Goal: Transaction & Acquisition: Obtain resource

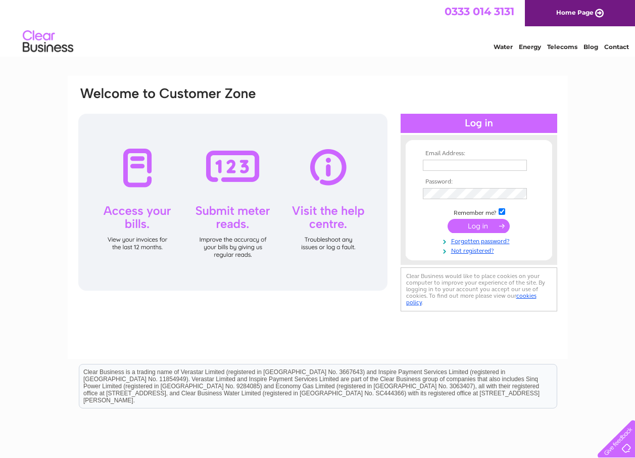
type input "hughstyres@outlook.com"
click at [137, 245] on div at bounding box center [232, 202] width 309 height 177
click at [466, 224] on input "submit" at bounding box center [479, 226] width 62 height 14
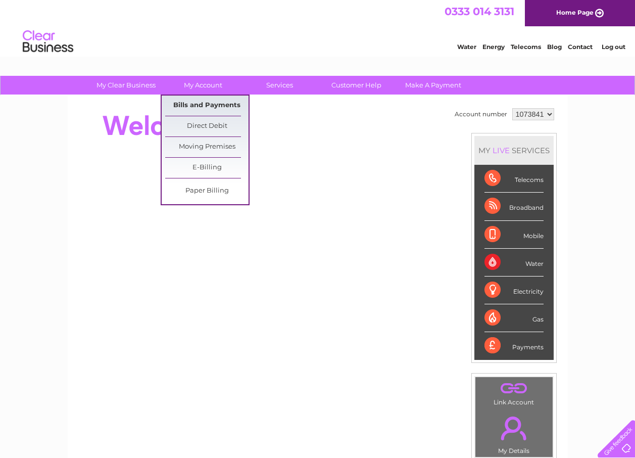
click at [210, 105] on link "Bills and Payments" at bounding box center [206, 105] width 83 height 20
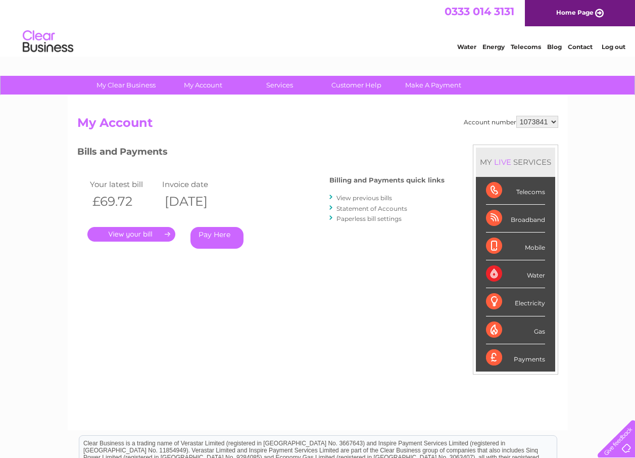
click at [149, 234] on link "." at bounding box center [131, 234] width 88 height 15
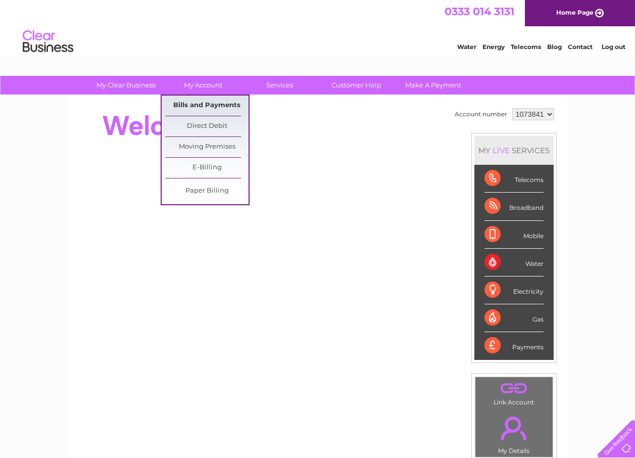
click at [202, 103] on link "Bills and Payments" at bounding box center [206, 105] width 83 height 20
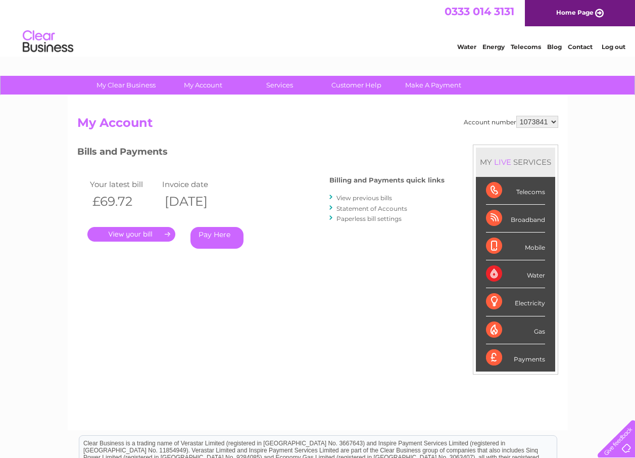
click at [142, 232] on link "." at bounding box center [131, 234] width 88 height 15
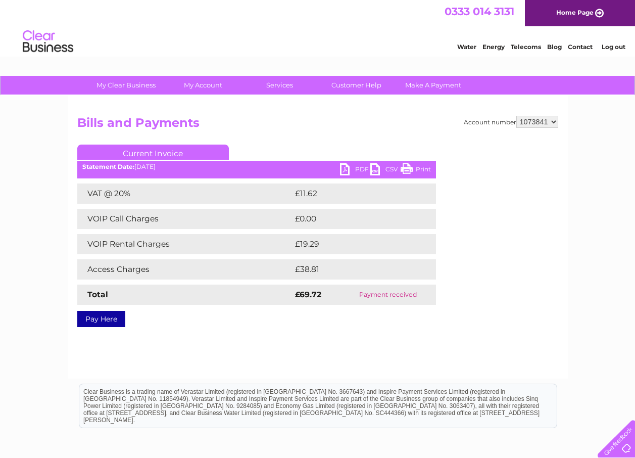
click at [344, 172] on link "PDF" at bounding box center [355, 170] width 30 height 15
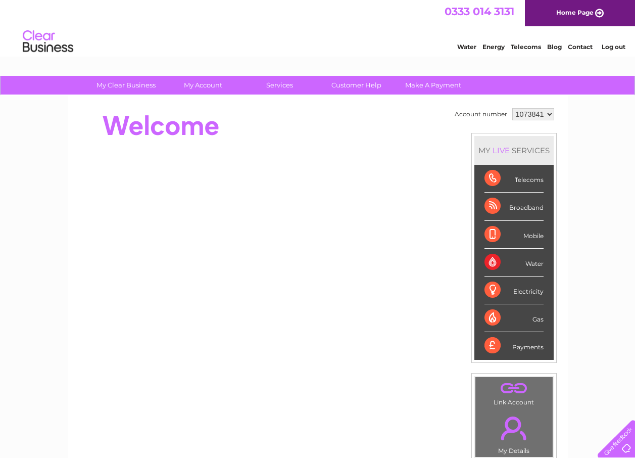
click at [490, 290] on div "Electricity" at bounding box center [514, 290] width 59 height 28
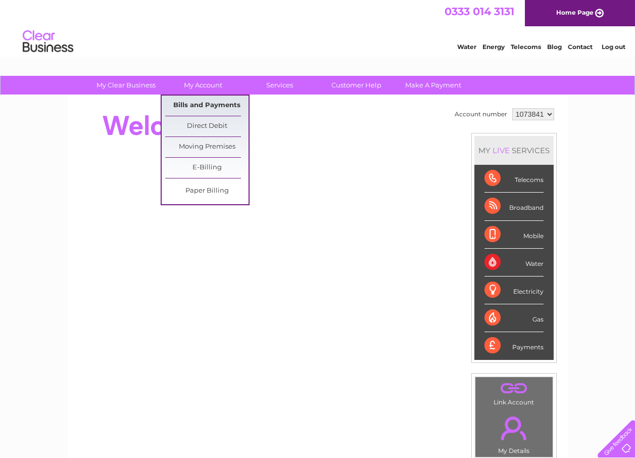
click at [200, 105] on link "Bills and Payments" at bounding box center [206, 105] width 83 height 20
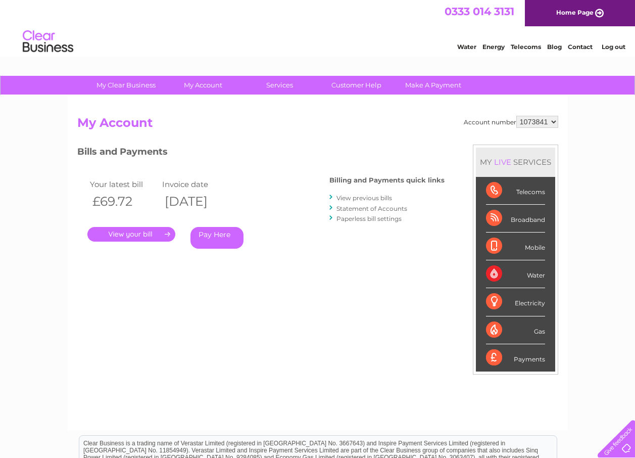
click at [145, 231] on link "." at bounding box center [131, 234] width 88 height 15
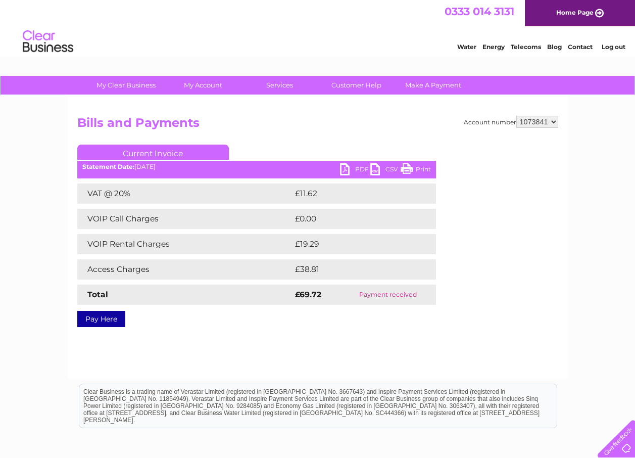
click at [343, 165] on link "PDF" at bounding box center [355, 170] width 30 height 15
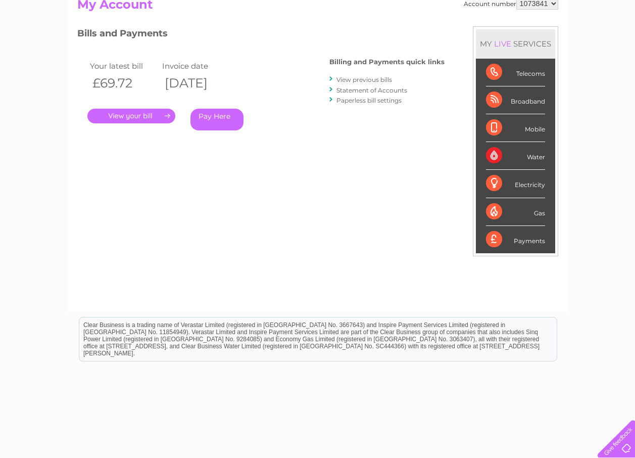
scroll to position [101, 0]
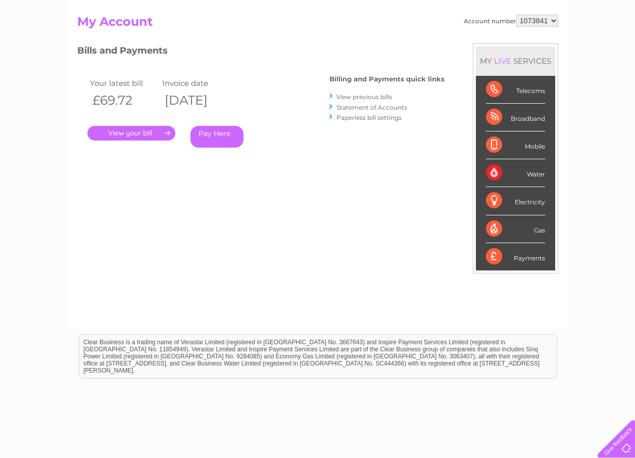
click at [496, 200] on div "Electricity" at bounding box center [515, 201] width 59 height 28
click at [495, 201] on div "Electricity" at bounding box center [515, 201] width 59 height 28
click at [494, 201] on div "Electricity" at bounding box center [515, 201] width 59 height 28
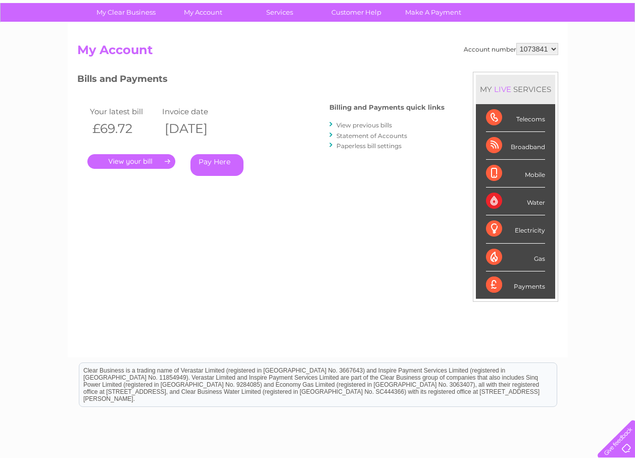
scroll to position [0, 0]
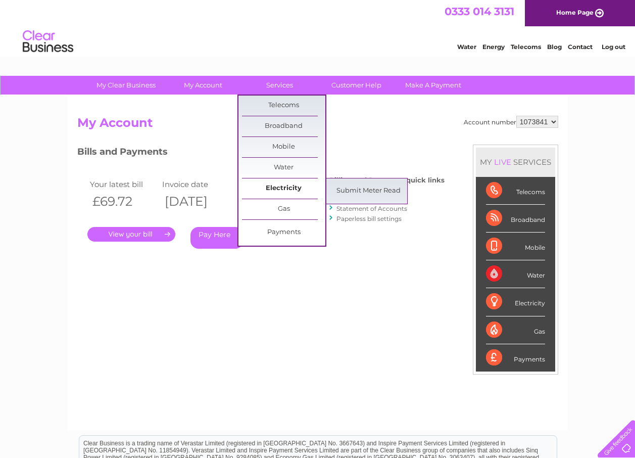
click at [290, 191] on link "Electricity" at bounding box center [283, 188] width 83 height 20
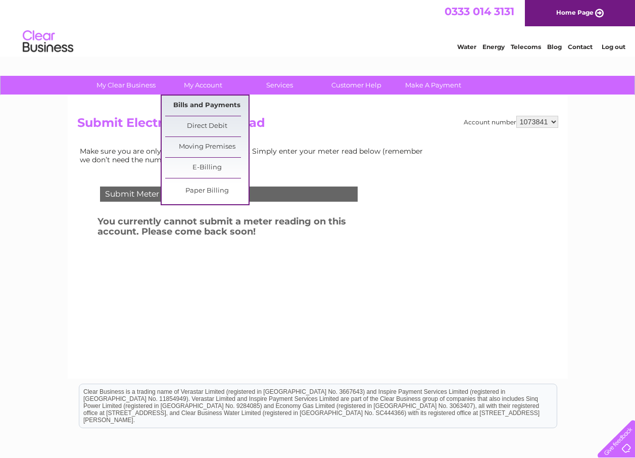
click at [214, 101] on link "Bills and Payments" at bounding box center [206, 105] width 83 height 20
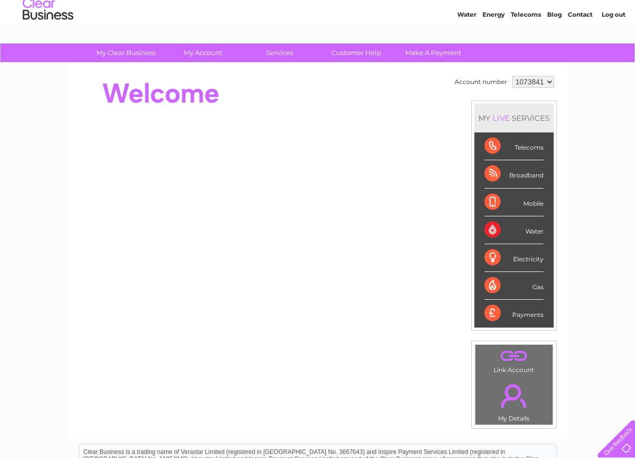
scroll to position [51, 0]
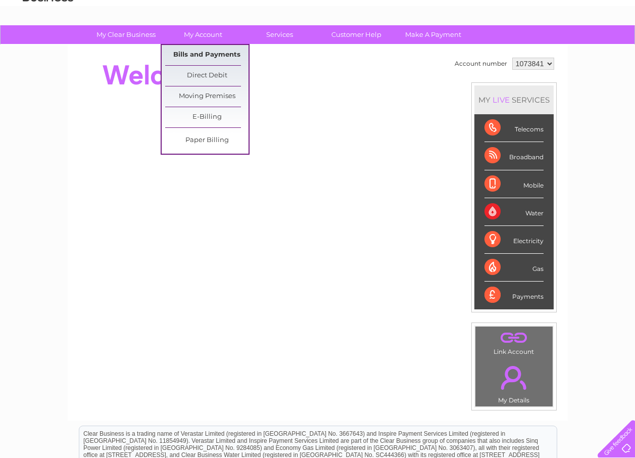
click at [201, 51] on link "Bills and Payments" at bounding box center [206, 55] width 83 height 20
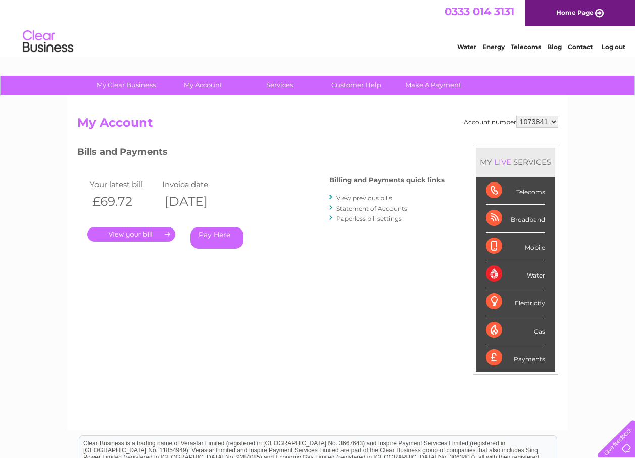
click at [123, 233] on link "." at bounding box center [131, 234] width 88 height 15
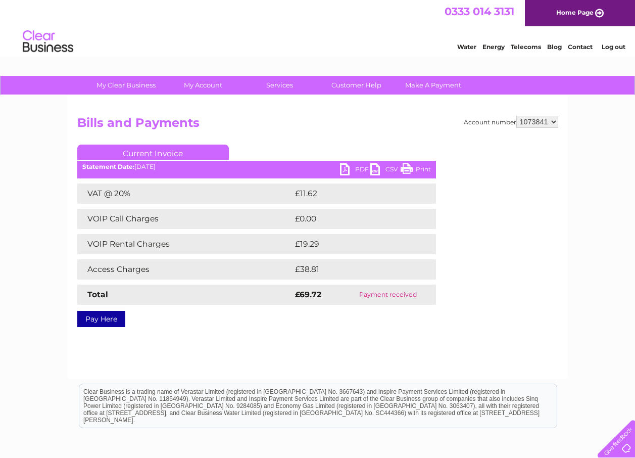
click at [346, 165] on link "PDF" at bounding box center [355, 170] width 30 height 15
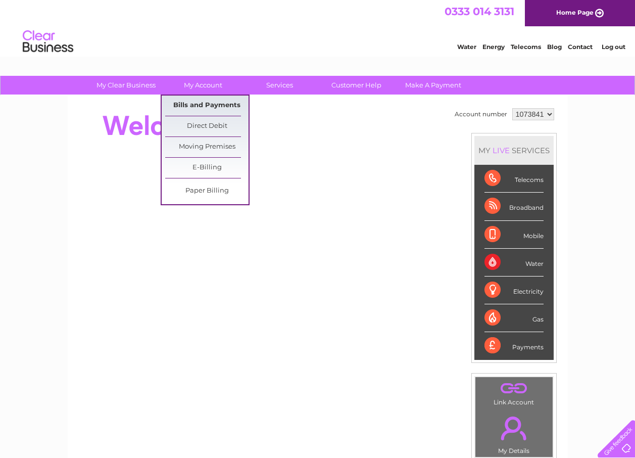
click at [193, 104] on link "Bills and Payments" at bounding box center [206, 105] width 83 height 20
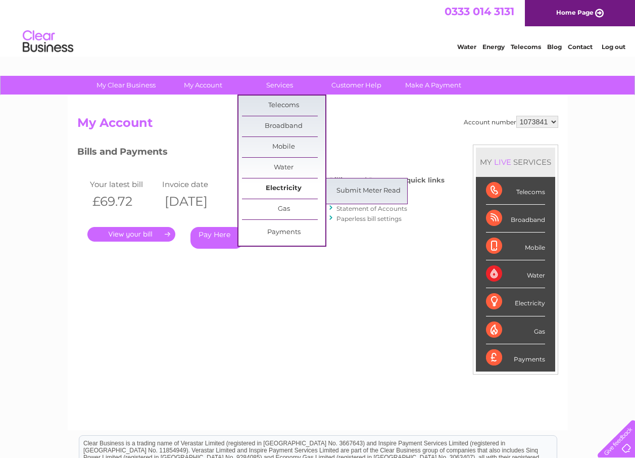
click at [287, 189] on link "Electricity" at bounding box center [283, 188] width 83 height 20
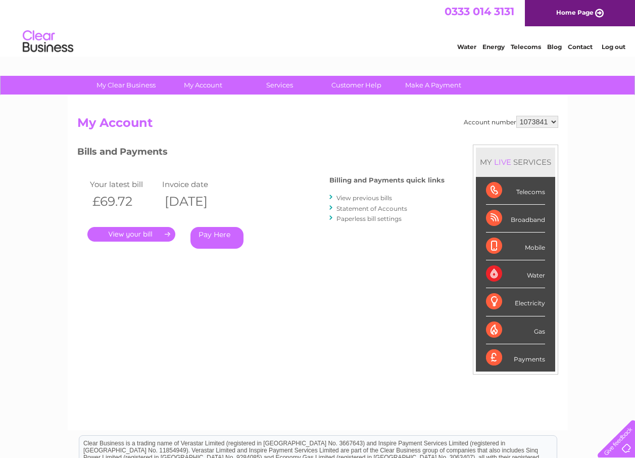
click at [142, 235] on link "." at bounding box center [131, 234] width 88 height 15
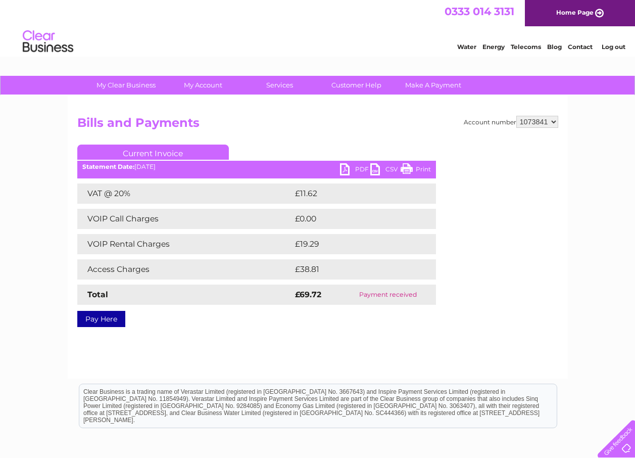
click at [346, 170] on link "PDF" at bounding box center [355, 170] width 30 height 15
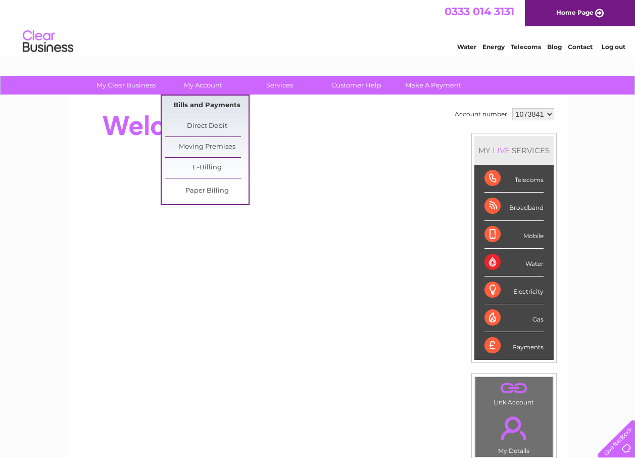
click at [189, 107] on link "Bills and Payments" at bounding box center [206, 105] width 83 height 20
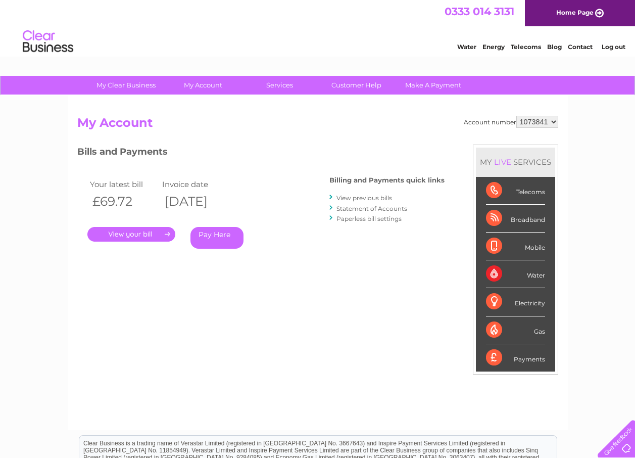
click at [135, 234] on link "." at bounding box center [131, 234] width 88 height 15
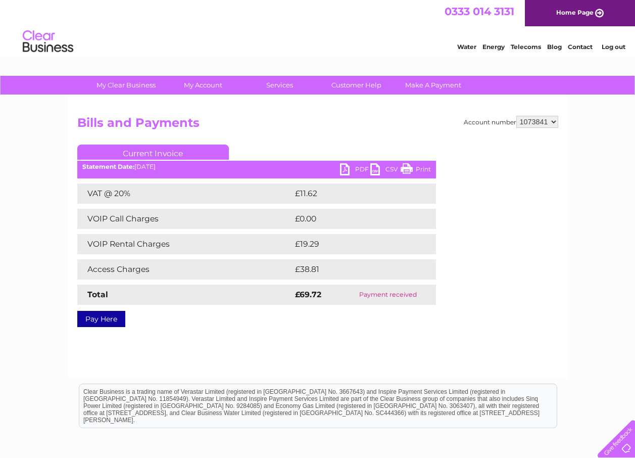
click at [348, 166] on link "PDF" at bounding box center [355, 170] width 30 height 15
